Goal: Register for event/course

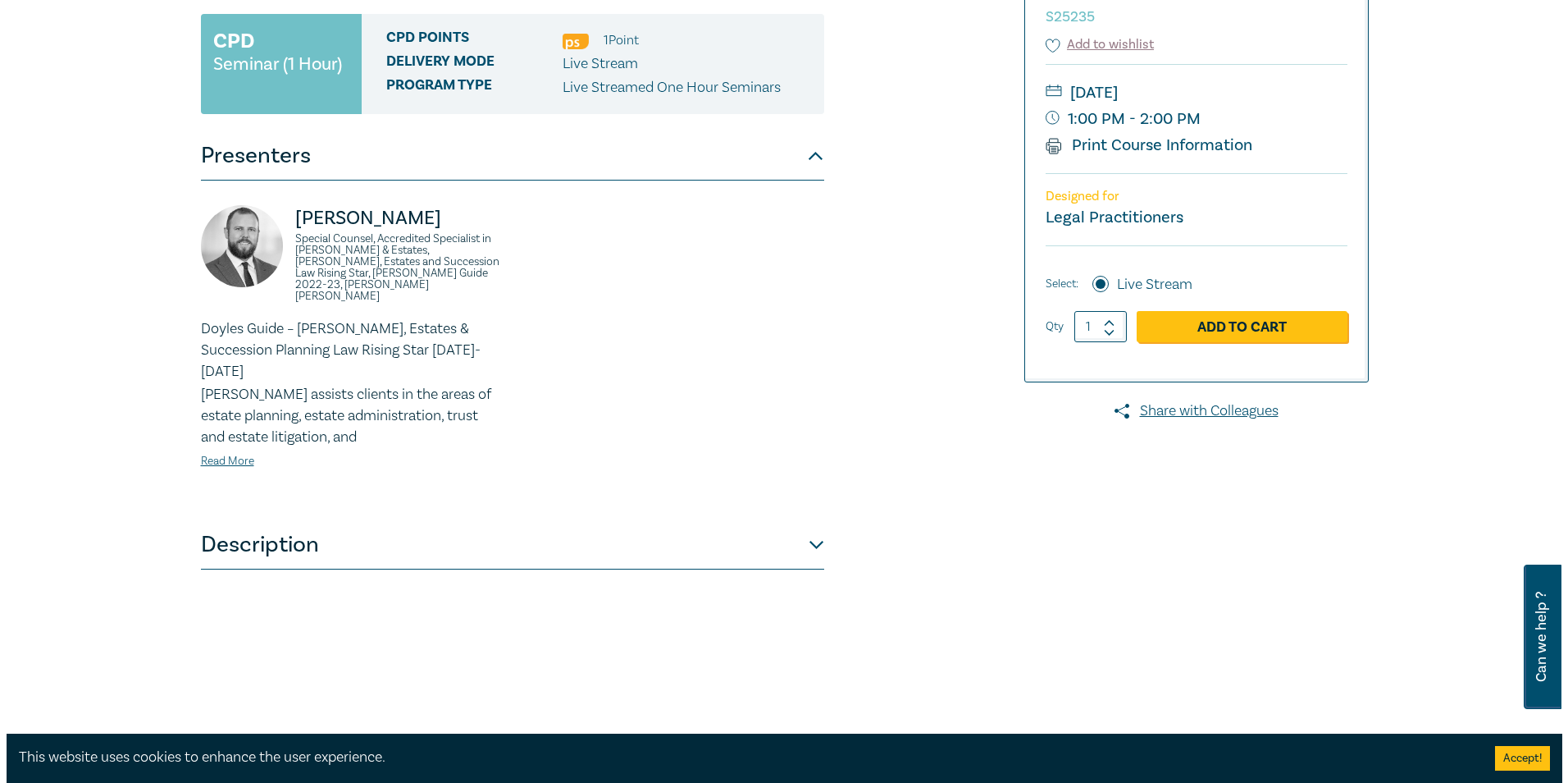
scroll to position [328, 0]
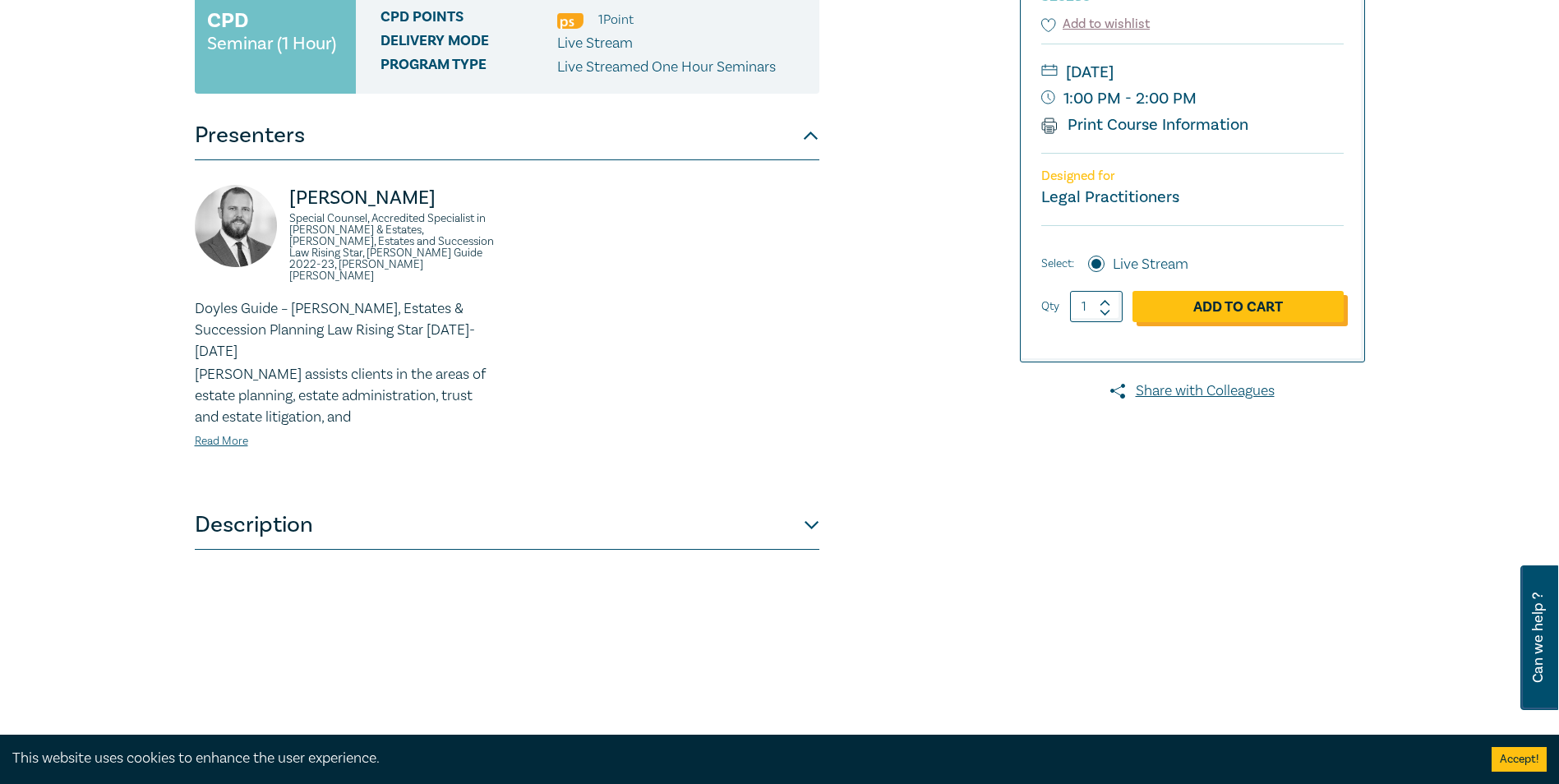
click at [1273, 304] on link "Add to Cart" at bounding box center [1238, 306] width 211 height 31
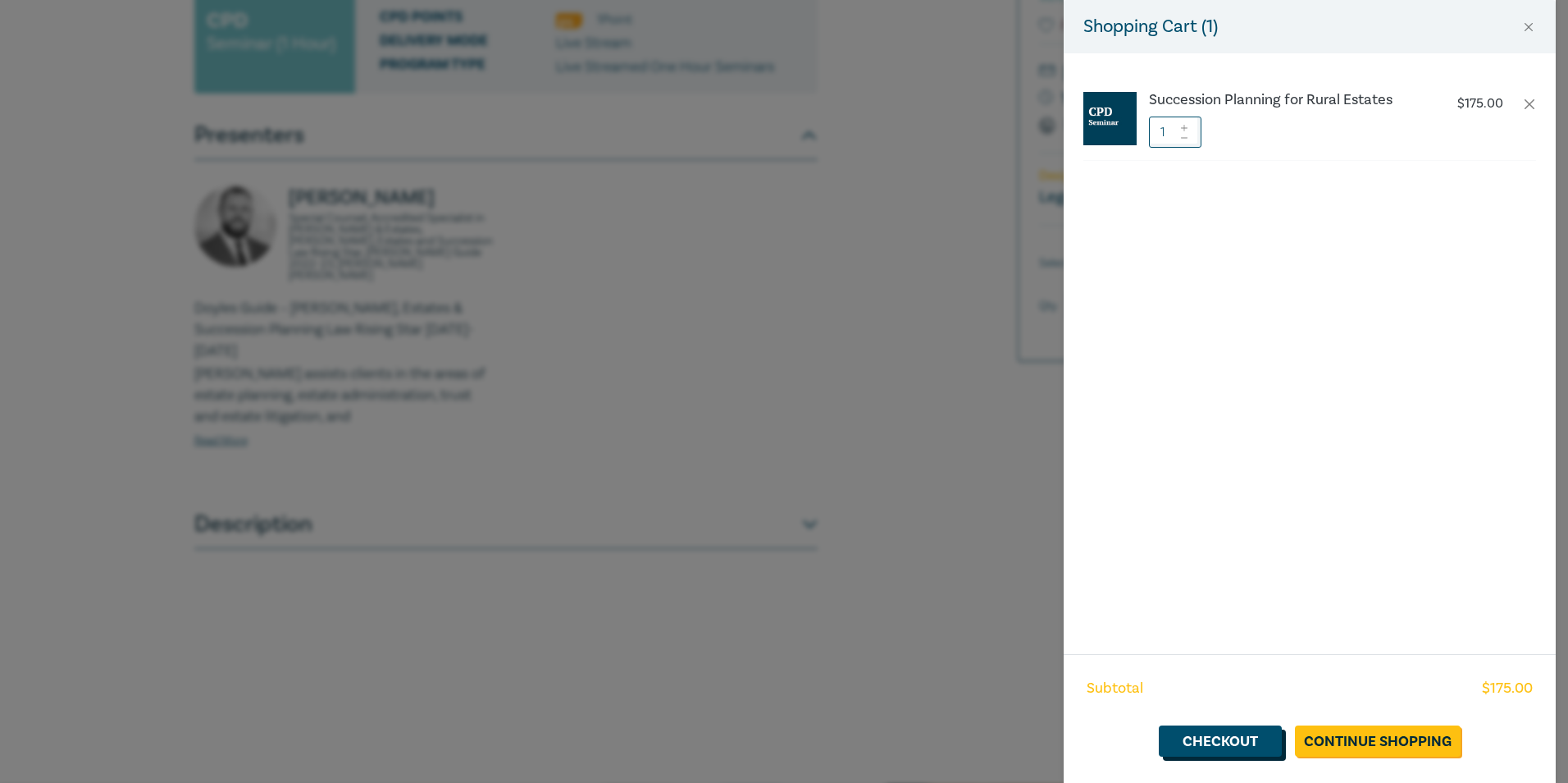
click at [1240, 740] on link "Checkout" at bounding box center [1220, 740] width 123 height 31
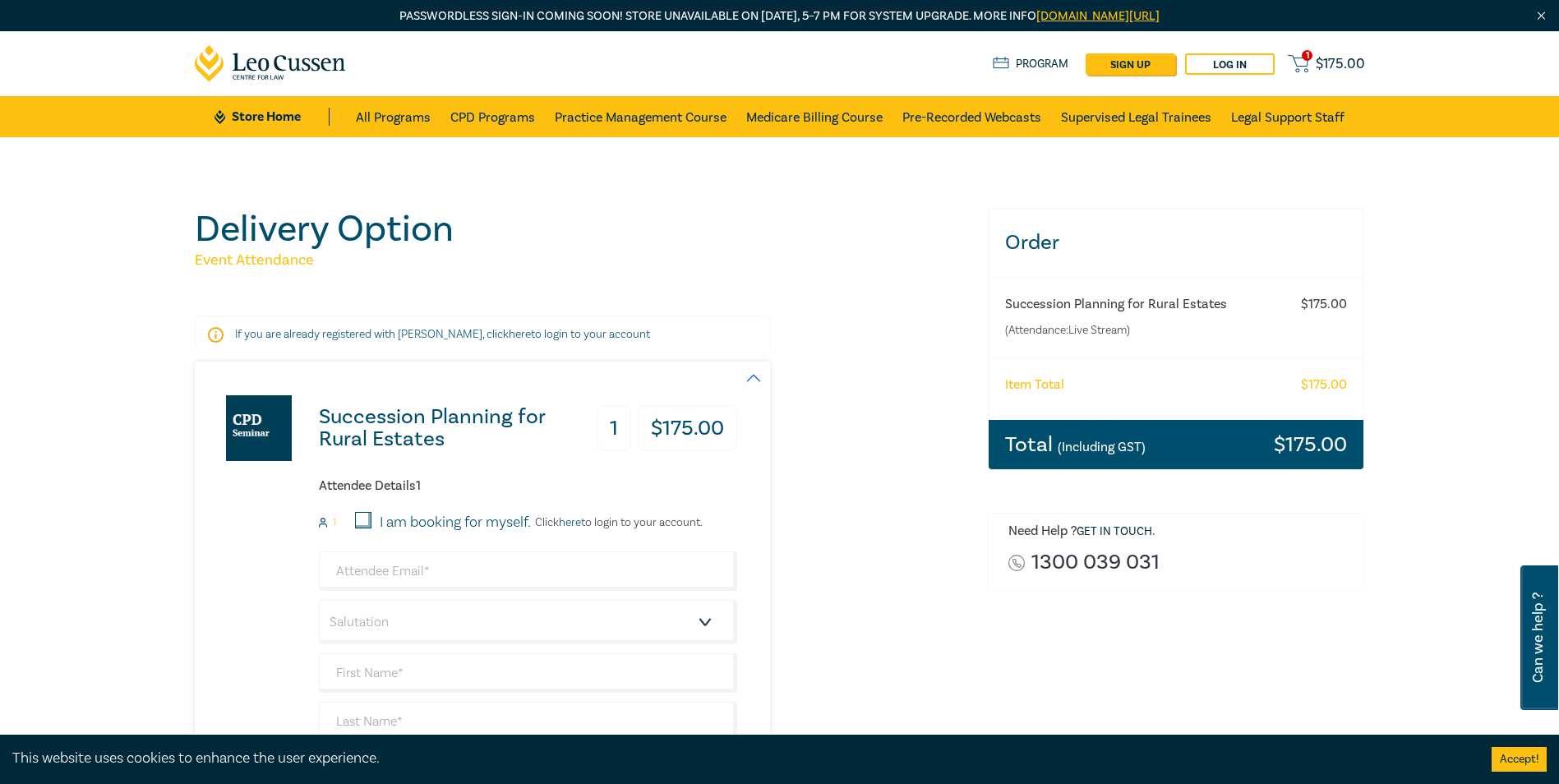
scroll to position [329, 0]
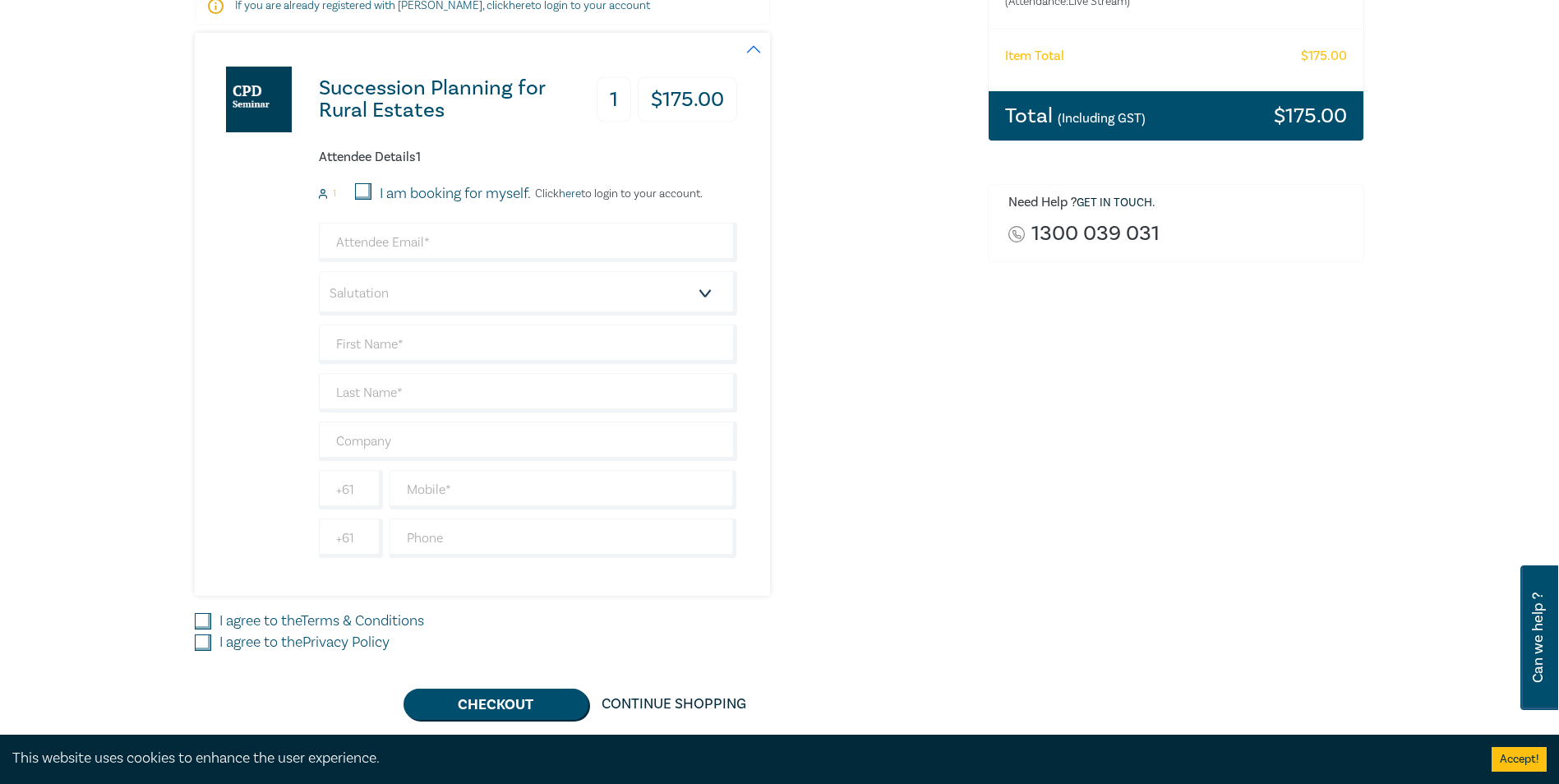
drag, startPoint x: 362, startPoint y: 192, endPoint x: 396, endPoint y: 219, distance: 43.4
click at [362, 192] on input "I am booking for myself." at bounding box center [363, 191] width 16 height 16
checkbox input "true"
click at [434, 242] on input "email" at bounding box center [527, 242] width 418 height 40
type input "[EMAIL_ADDRESS][DOMAIN_NAME]"
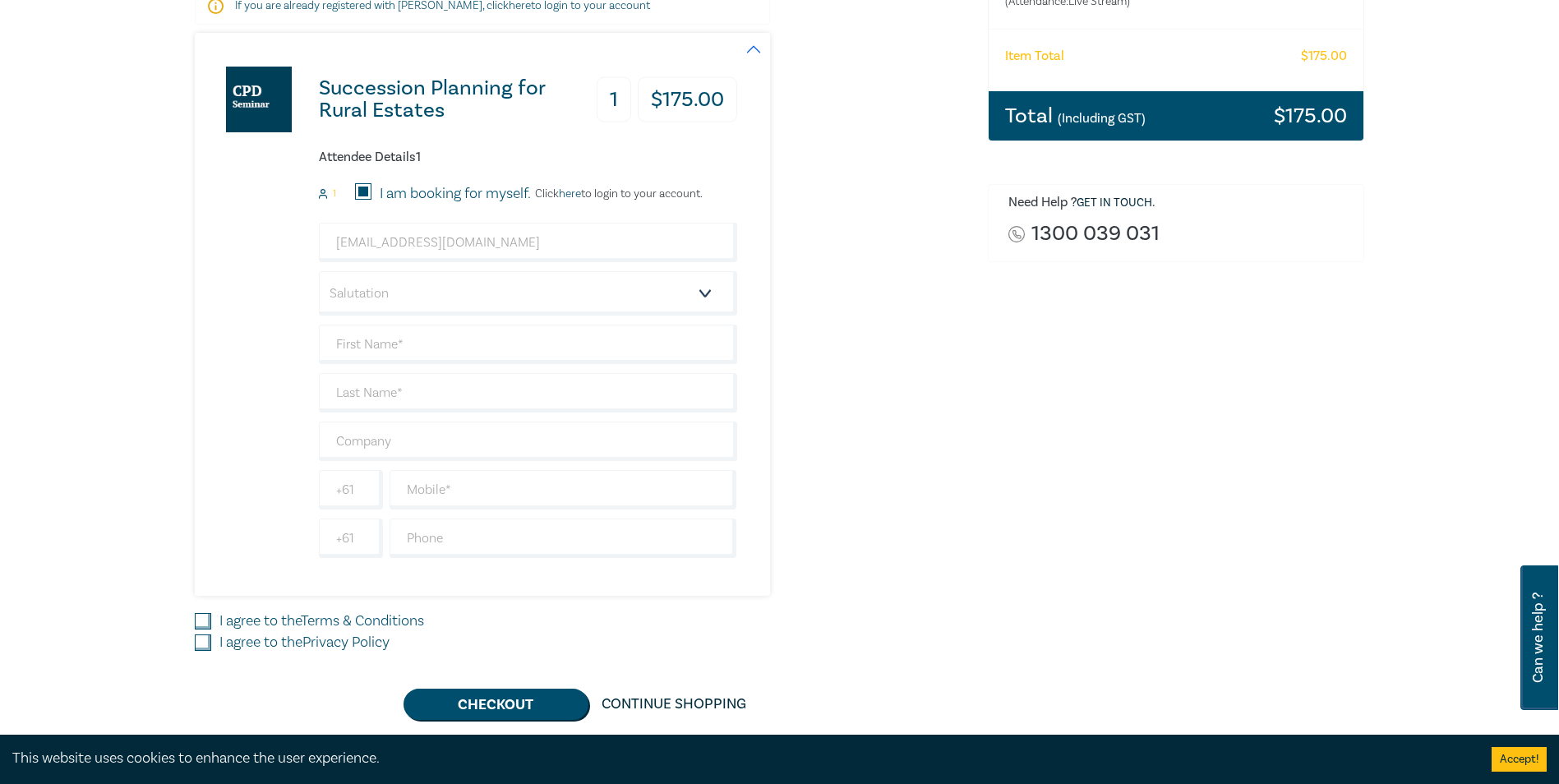
click at [221, 235] on div "Succession Planning for Rural Estates 1 $ 175.00 Attendee Details 1 1 I am book…" at bounding box center [465, 314] width 542 height 563
click at [375, 289] on select "Salutation Mr. Mrs. Ms. Miss Dr. Prof. Other" at bounding box center [527, 294] width 418 height 45
select select "Ms."
click at [319, 271] on select "Salutation Mr. Mrs. Ms. Miss Dr. Prof. Other" at bounding box center [527, 294] width 418 height 45
click at [371, 348] on input "text" at bounding box center [527, 344] width 418 height 40
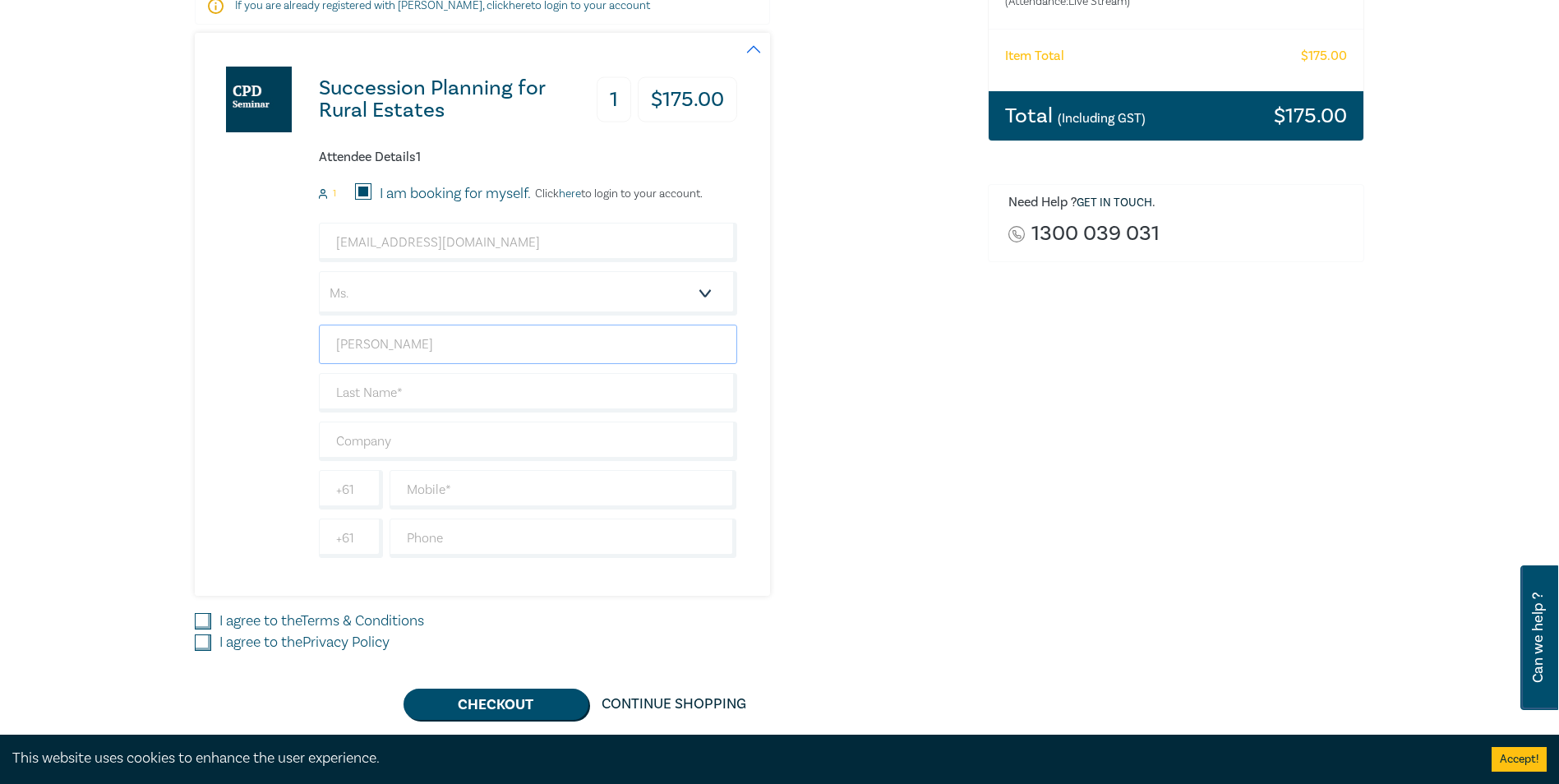
type input "[PERSON_NAME]"
type input "Soccio"
click at [314, 439] on div "Succession Planning for Rural Estates 1 $ 175.00 Attendee Details 1 1 I am book…" at bounding box center [465, 314] width 542 height 563
drag, startPoint x: 339, startPoint y: 439, endPoint x: 364, endPoint y: 440, distance: 25.0
click at [339, 439] on input "text" at bounding box center [527, 441] width 418 height 40
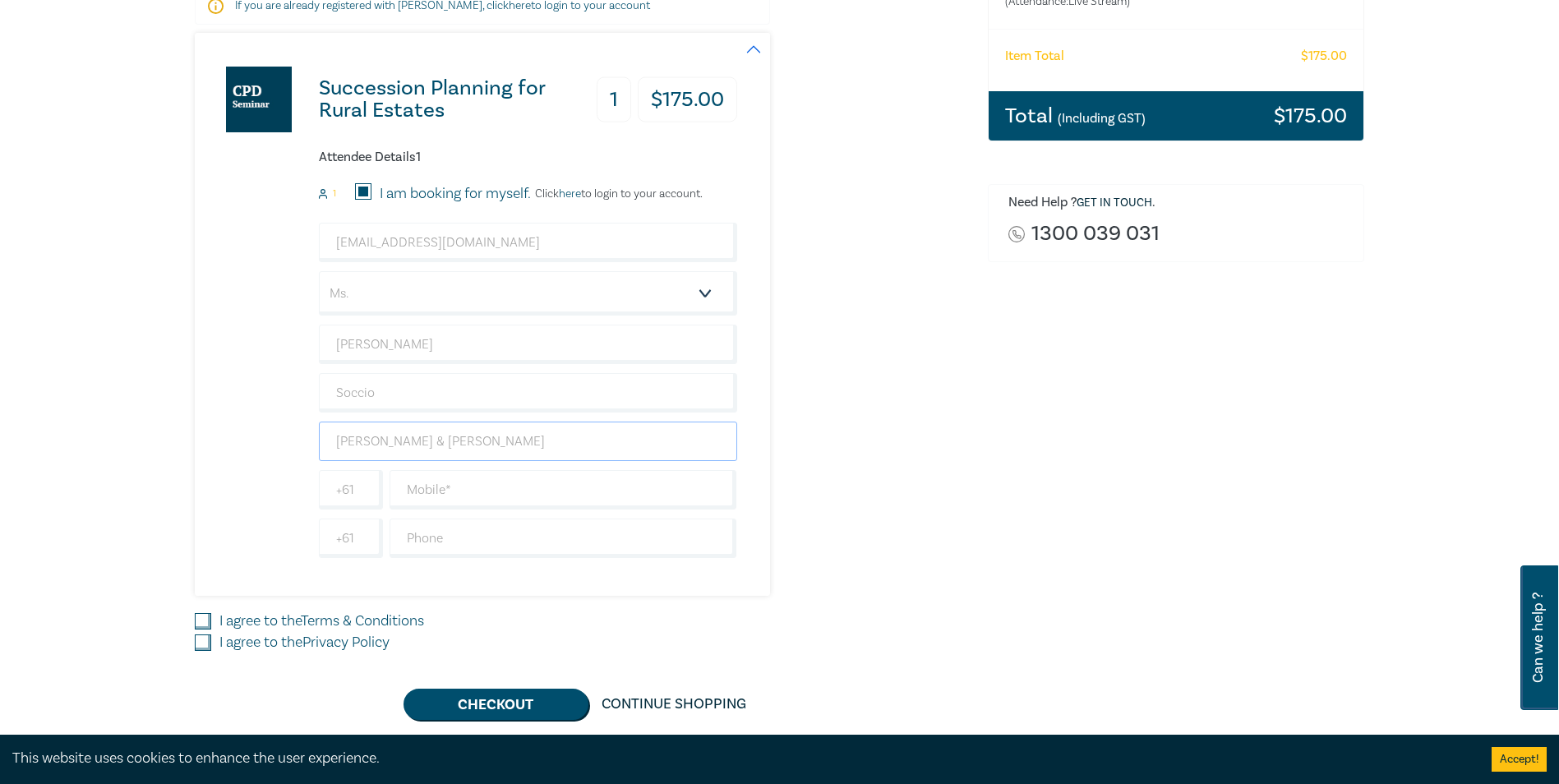
type input "[PERSON_NAME] & [PERSON_NAME]"
click at [852, 357] on div "Succession Planning for Rural Estates 1 $ 175.00 Attendee Details 1 1 I am book…" at bounding box center [582, 314] width 774 height 563
drag, startPoint x: 406, startPoint y: 488, endPoint x: 452, endPoint y: 492, distance: 46.2
click at [406, 488] on input "text" at bounding box center [563, 489] width 348 height 40
click at [406, 543] on input "text" at bounding box center [563, 538] width 348 height 40
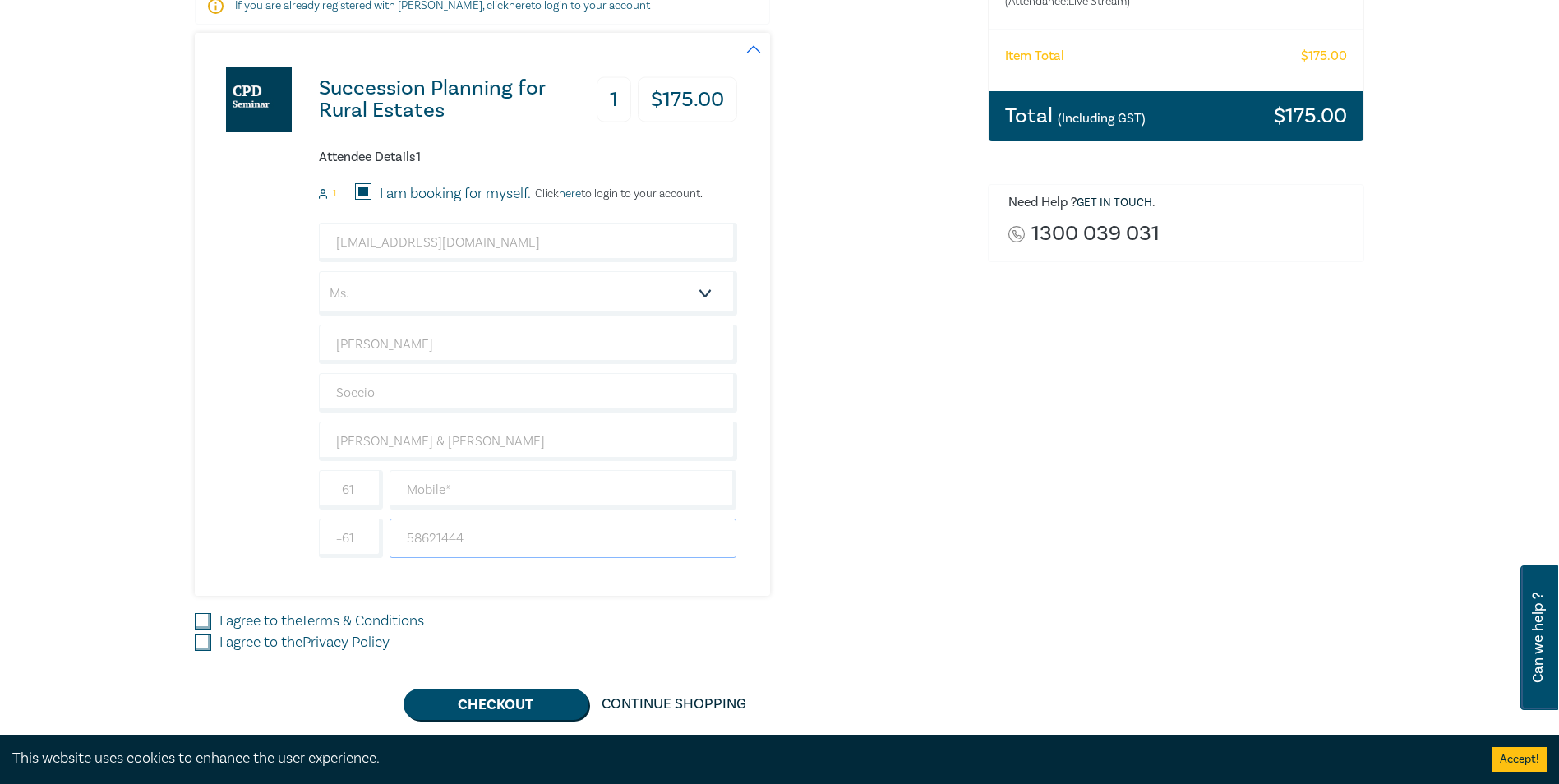
drag, startPoint x: 406, startPoint y: 537, endPoint x: 442, endPoint y: 537, distance: 36.0
click at [406, 537] on input "58621444" at bounding box center [563, 538] width 348 height 40
type input "0358621444"
click at [864, 432] on div "Succession Planning for Rural Estates 1 $ 175.00 Attendee Details 1 1 I am book…" at bounding box center [582, 314] width 774 height 563
click at [205, 620] on input "I agree to the Terms & Conditions" at bounding box center [203, 620] width 16 height 16
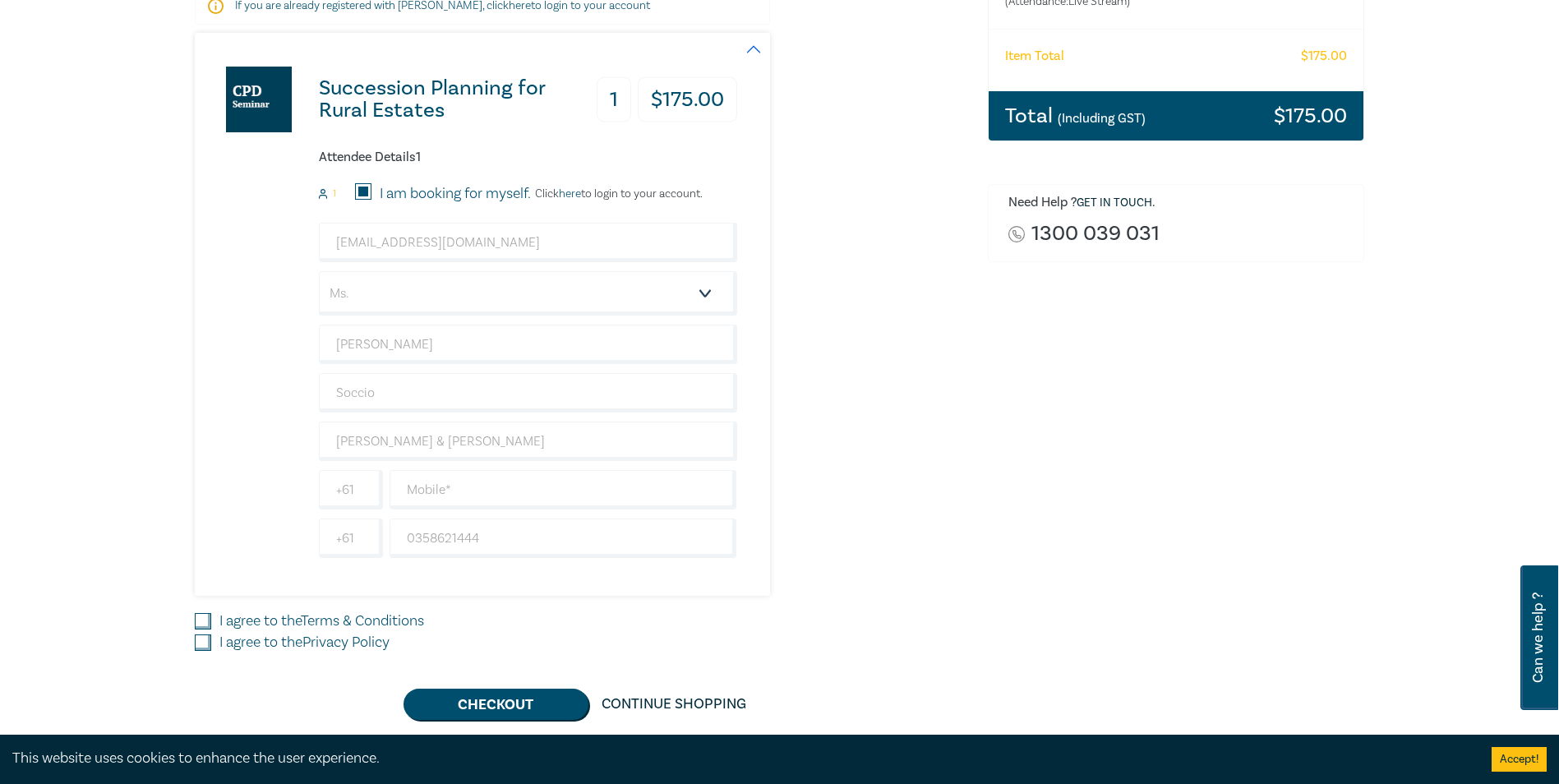
checkbox input "true"
click at [204, 637] on input "I agree to the Privacy Policy" at bounding box center [203, 642] width 16 height 16
checkbox input "true"
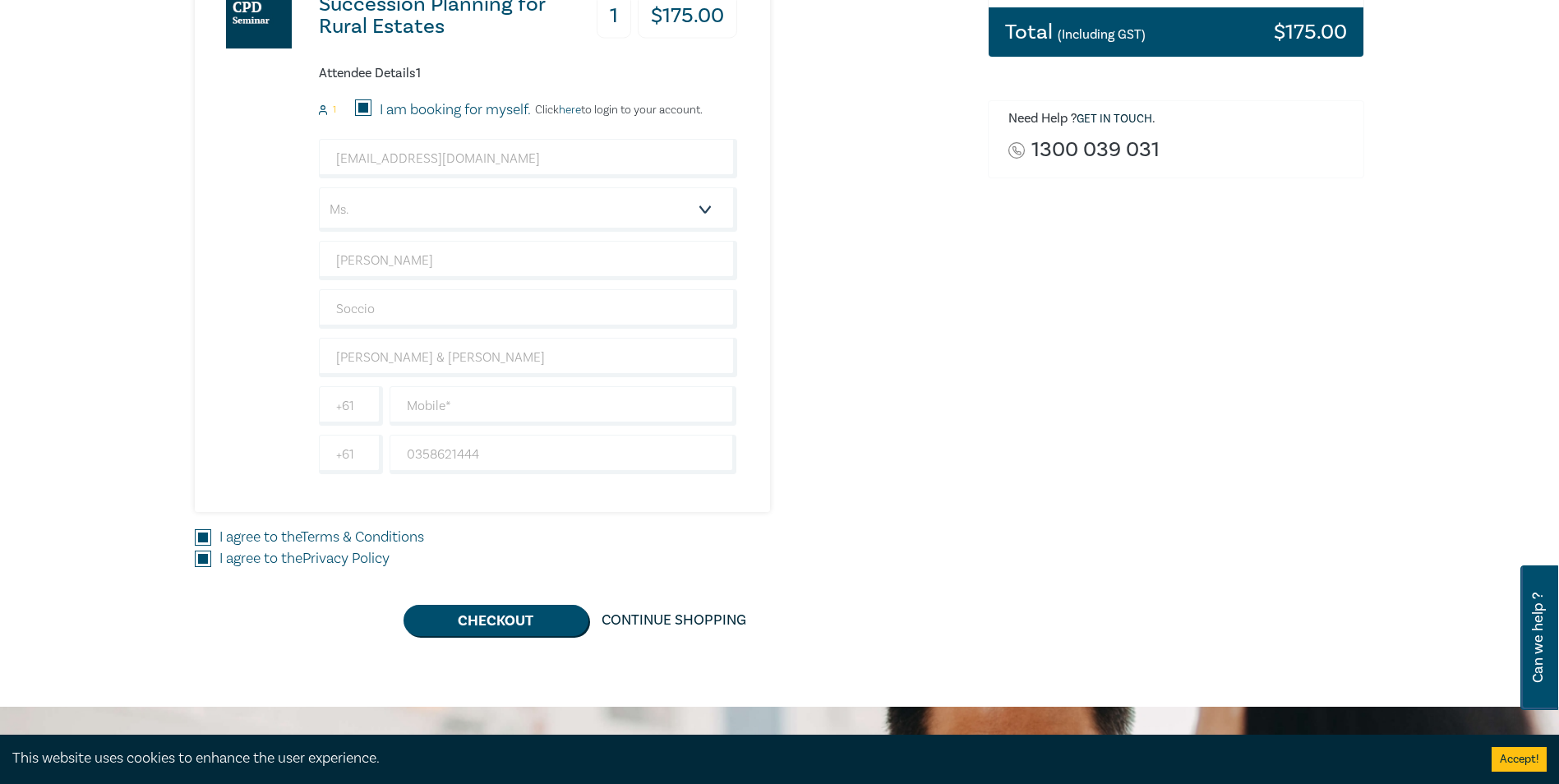
scroll to position [411, 0]
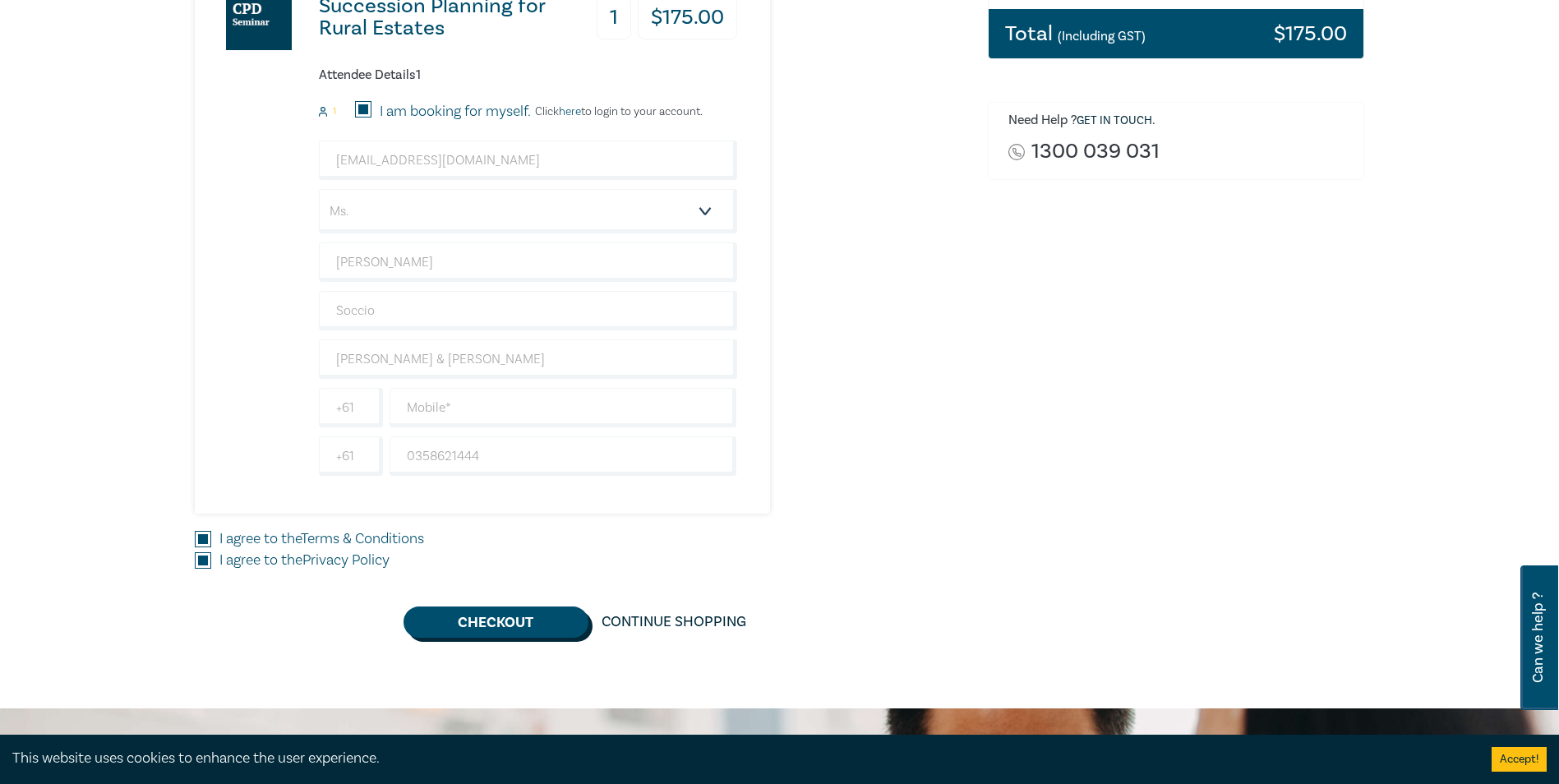
click at [526, 628] on button "Checkout" at bounding box center [495, 622] width 185 height 31
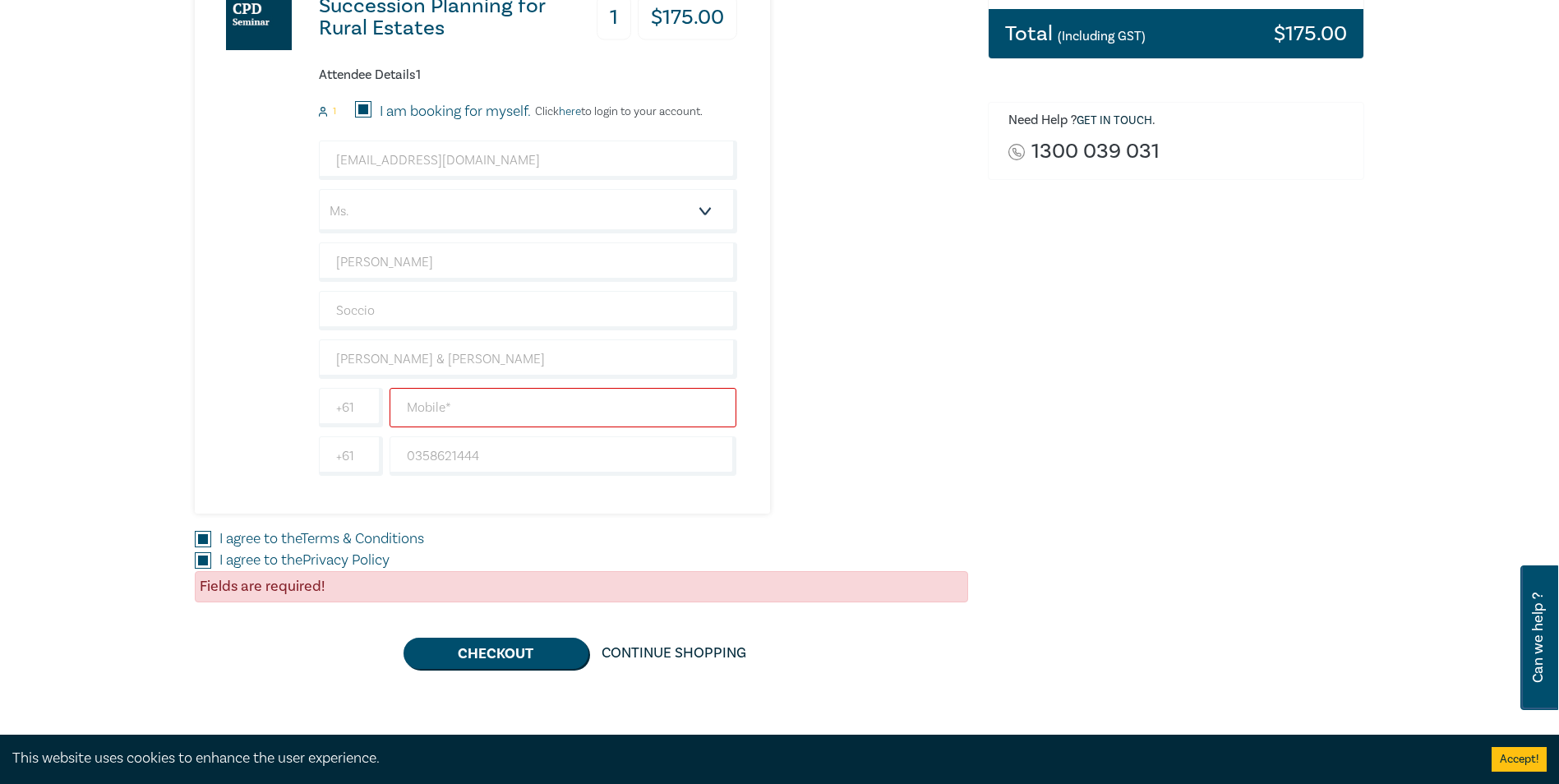
click at [472, 408] on input "text" at bounding box center [563, 407] width 348 height 40
type input "0"
drag, startPoint x: 490, startPoint y: 455, endPoint x: 388, endPoint y: 455, distance: 102.0
click at [388, 455] on div "0358621444" at bounding box center [562, 455] width 354 height 40
click at [426, 408] on input "text" at bounding box center [563, 407] width 348 height 40
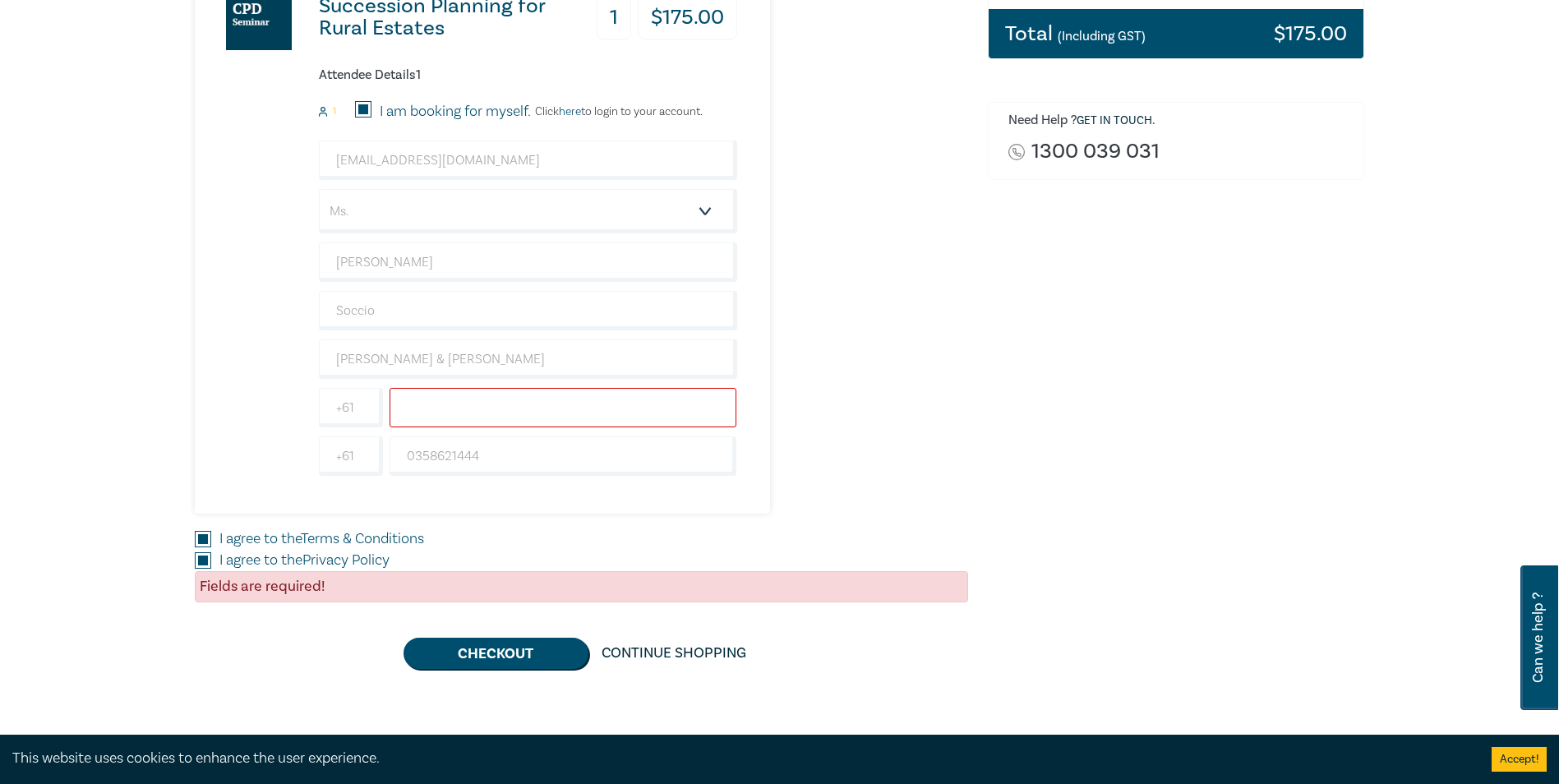
paste input "0358621444"
type input "0358621444"
click at [474, 650] on button "Checkout" at bounding box center [495, 653] width 185 height 31
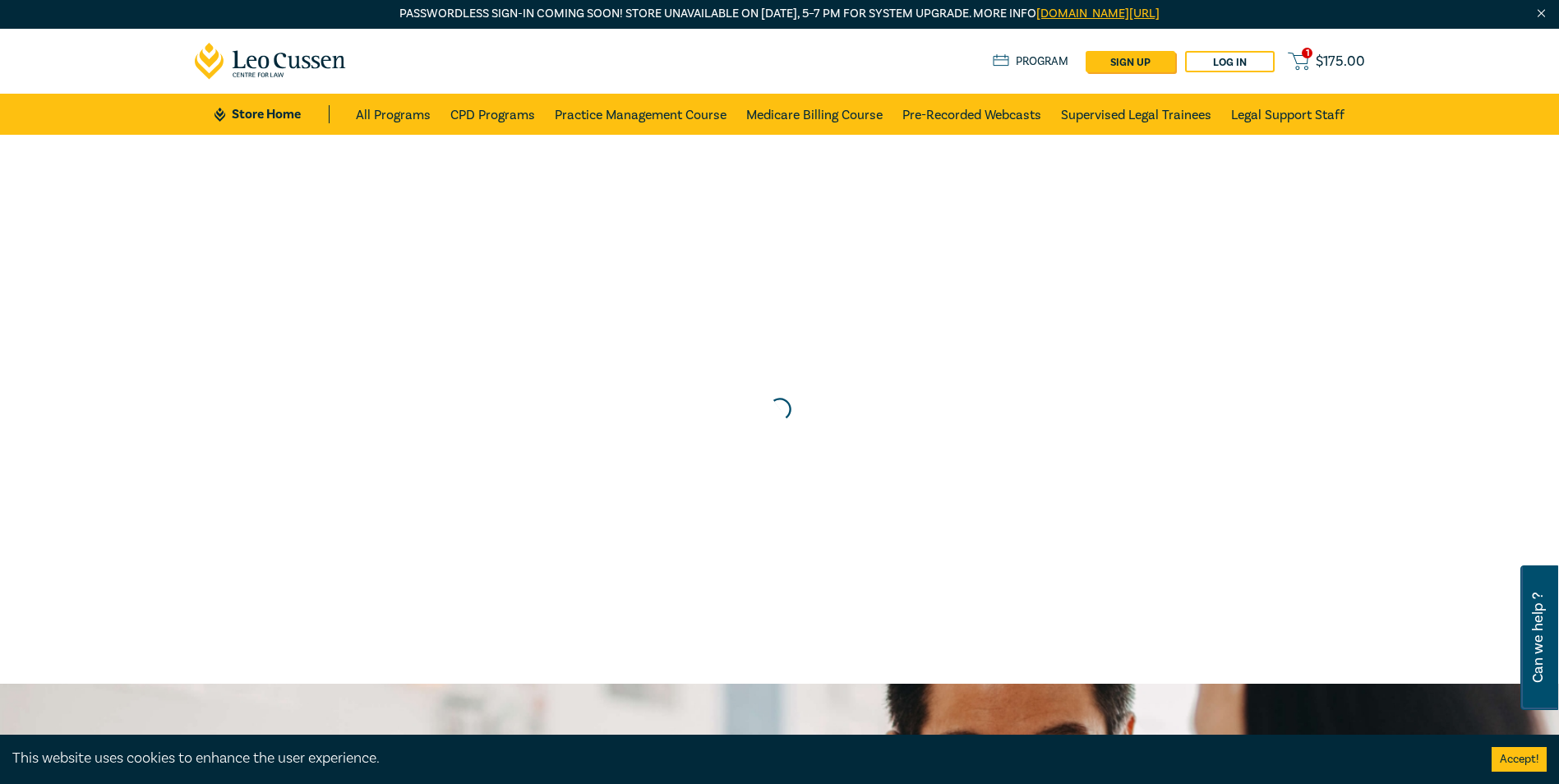
scroll to position [0, 0]
